Goal: Information Seeking & Learning: Learn about a topic

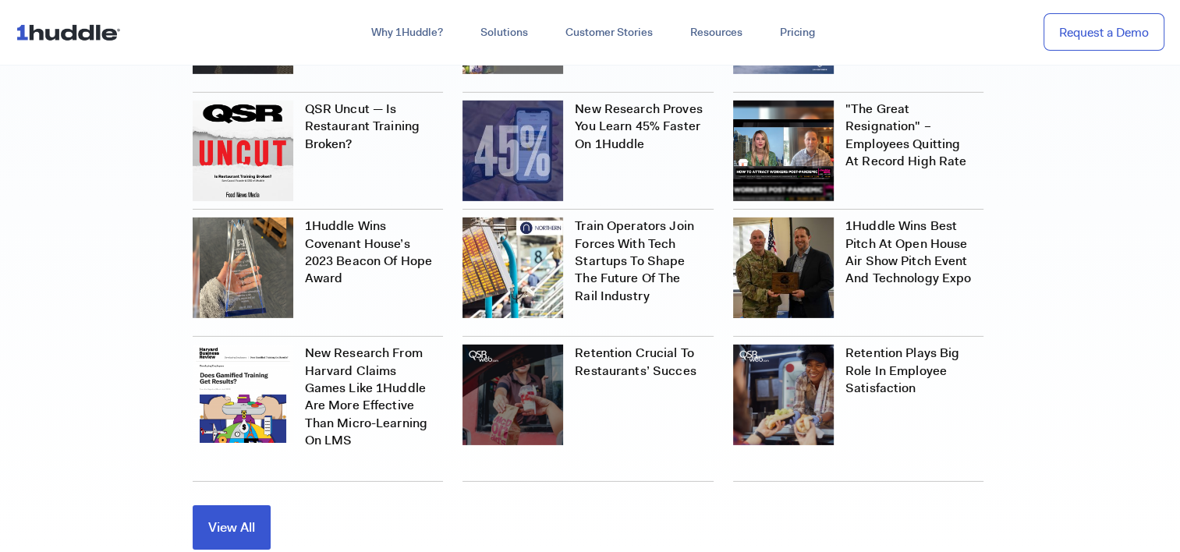
scroll to position [4548, 0]
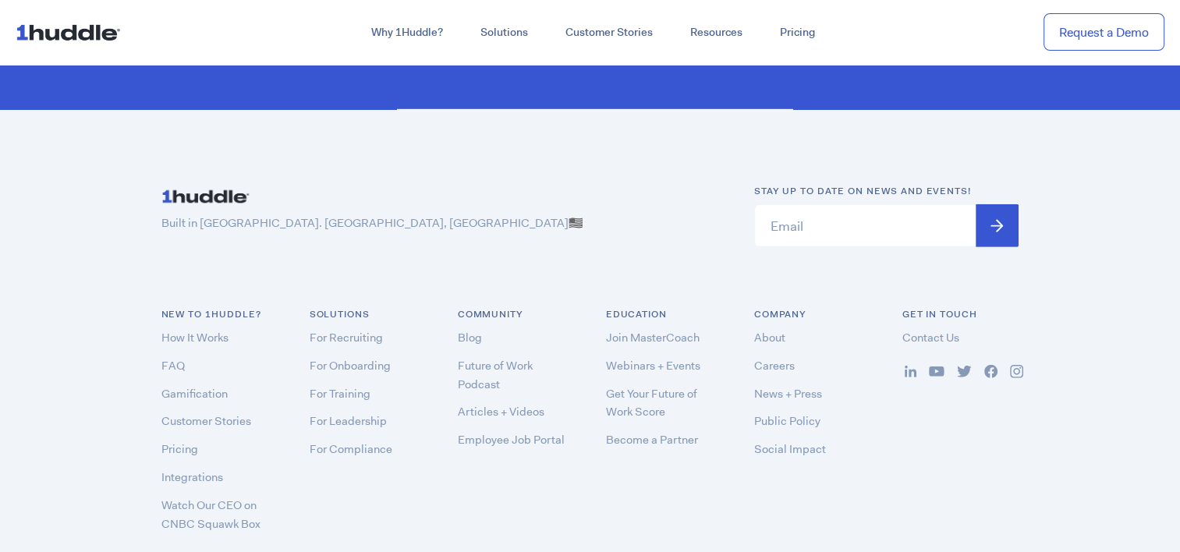
scroll to position [4666, 0]
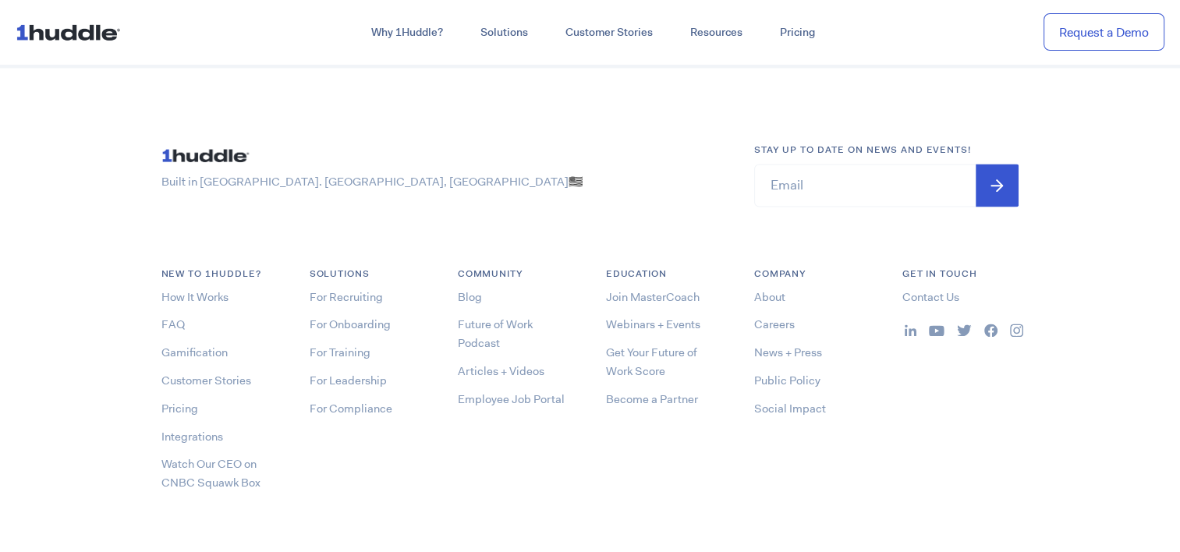
scroll to position [8354, 0]
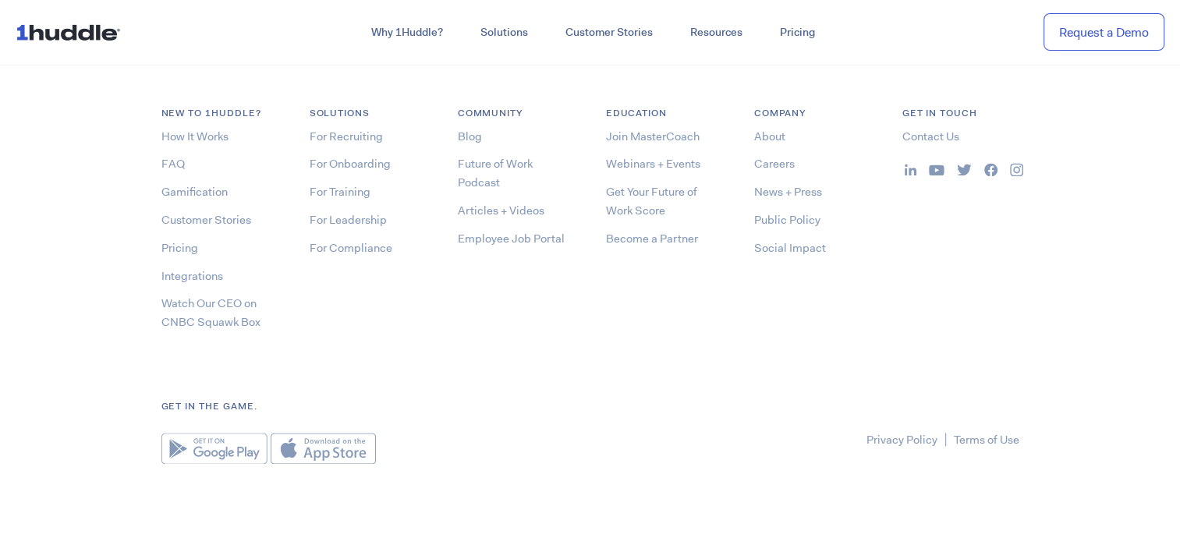
click at [220, 444] on img at bounding box center [214, 448] width 106 height 31
